Goal: Information Seeking & Learning: Learn about a topic

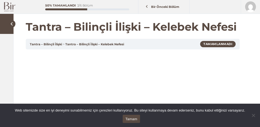
scroll to position [92, 0]
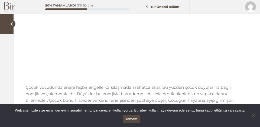
click at [10, 7] on img at bounding box center [9, 6] width 11 height 9
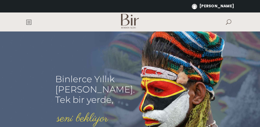
click at [25, 19] on div at bounding box center [130, 21] width 260 height 19
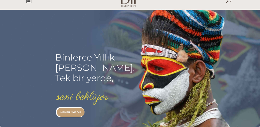
scroll to position [1, 0]
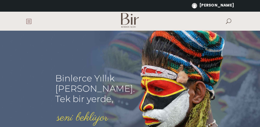
click at [29, 19] on span at bounding box center [28, 20] width 5 height 5
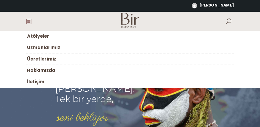
click at [29, 38] on span "Atölyeler" at bounding box center [38, 36] width 22 height 6
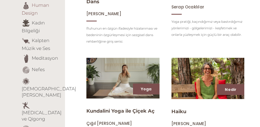
scroll to position [161, 0]
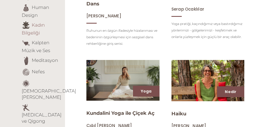
click at [32, 27] on link "Kadın Bilgeliği" at bounding box center [33, 28] width 23 height 13
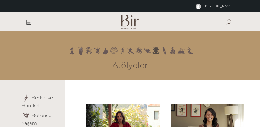
click at [102, 111] on img at bounding box center [122, 124] width 75 height 42
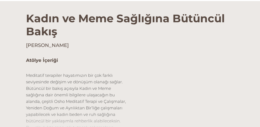
scroll to position [169, 0]
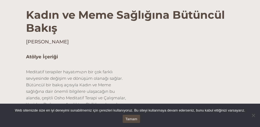
click at [121, 125] on div "Web sitemizde size en iyi deneyimi sunabilmemiz için çerezleri kullanıyoruz. Bu…" at bounding box center [130, 114] width 260 height 23
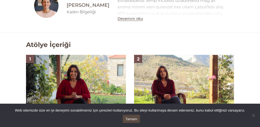
scroll to position [335, 0]
click at [98, 96] on img at bounding box center [76, 83] width 100 height 56
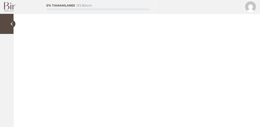
scroll to position [48, 0]
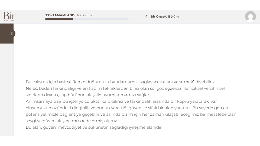
scroll to position [117, 0]
